Goal: Check status: Check status

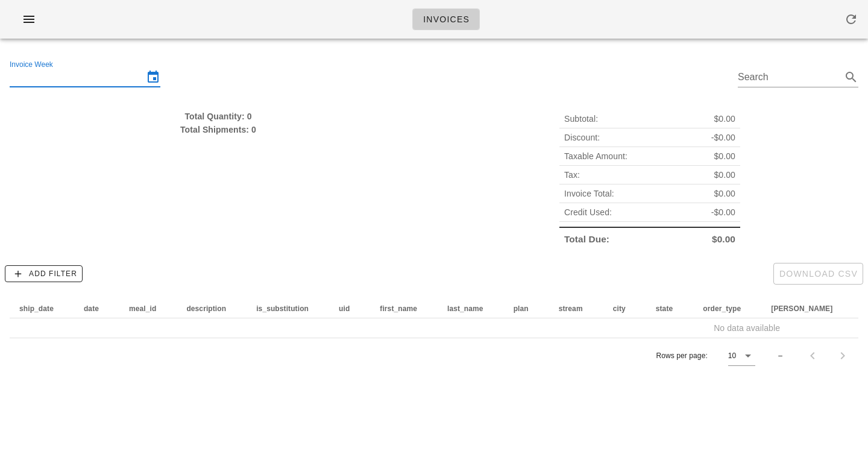
click at [128, 83] on input "Invoice Week" at bounding box center [77, 76] width 134 height 19
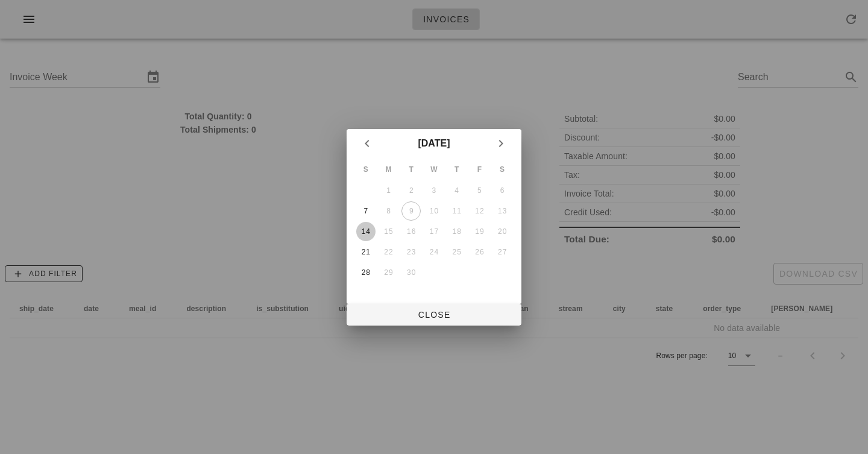
click at [365, 227] on div "14" at bounding box center [365, 231] width 19 height 8
click at [440, 322] on button "Close" at bounding box center [433, 315] width 175 height 22
type input "Sunday September 14"
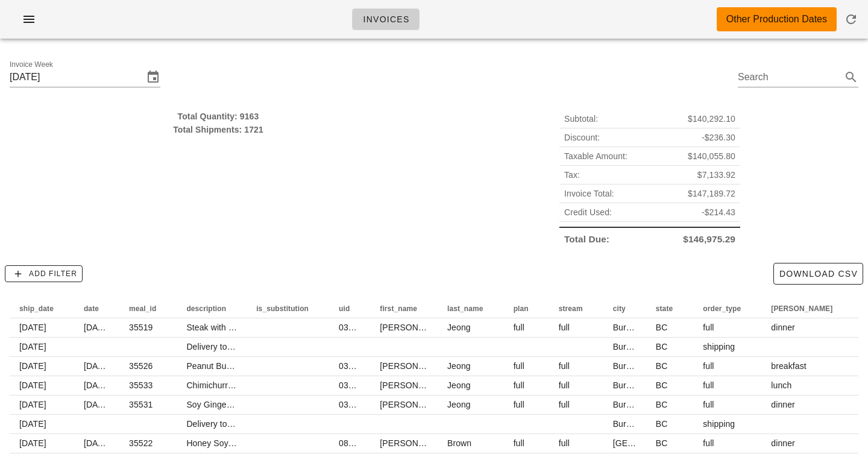
click at [436, 156] on div "Subtotal: $140,292.10 Discount: -$236.30 Taxable Amount: $140,055.80 Tax: $7,13…" at bounding box center [649, 178] width 431 height 153
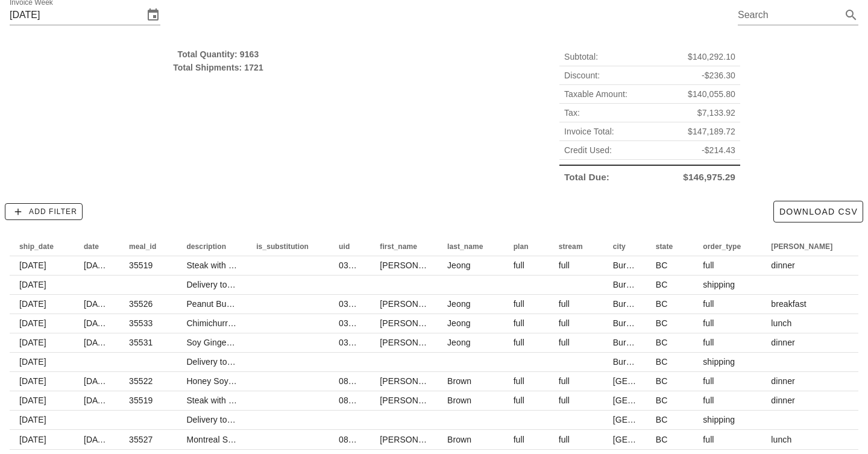
scroll to position [66, 0]
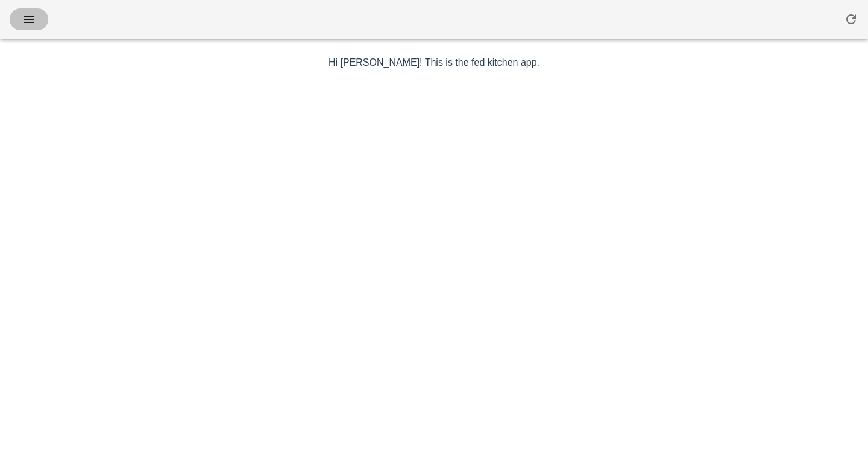
click at [23, 19] on icon "button" at bounding box center [29, 19] width 14 height 14
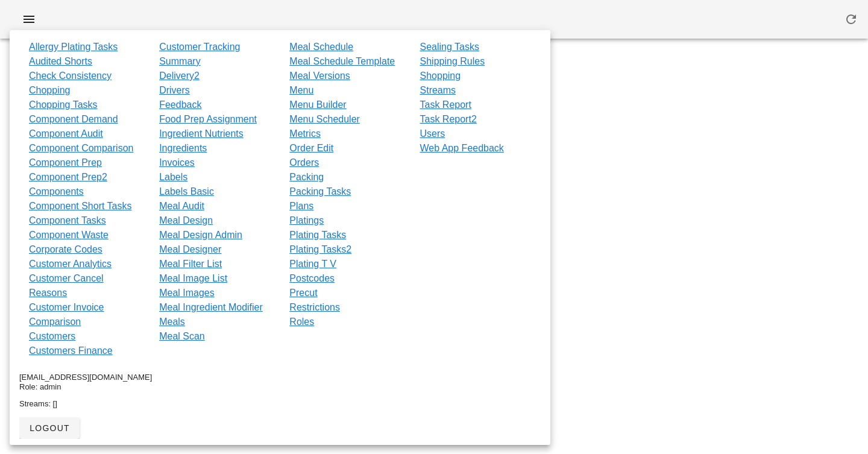
click at [231, 22] on div at bounding box center [434, 19] width 868 height 39
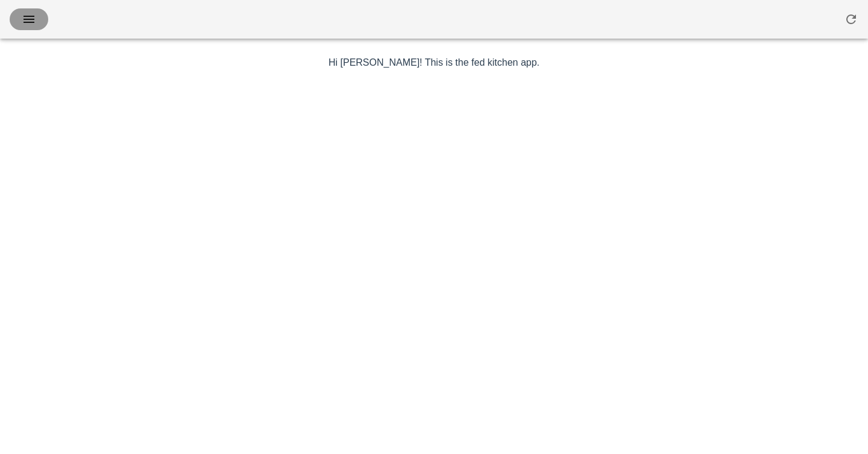
click at [23, 22] on icon "button" at bounding box center [29, 19] width 14 height 14
